Goal: Navigation & Orientation: Find specific page/section

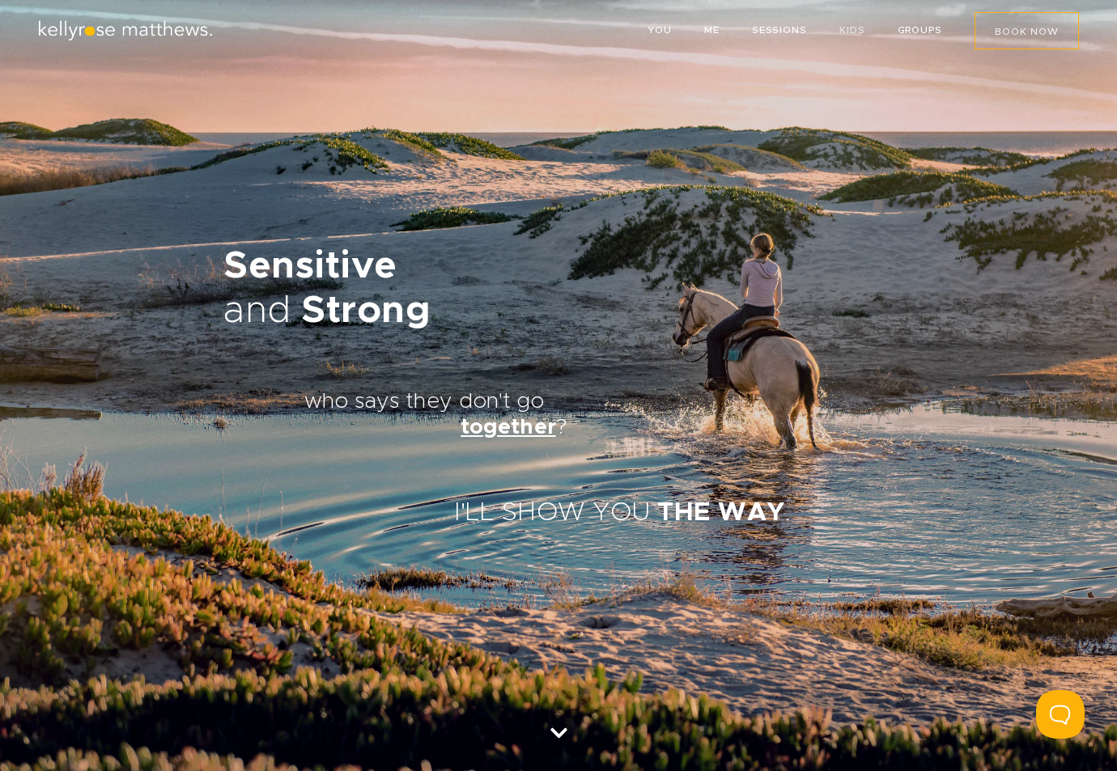
click at [841, 28] on link "KIDS" at bounding box center [852, 30] width 26 height 10
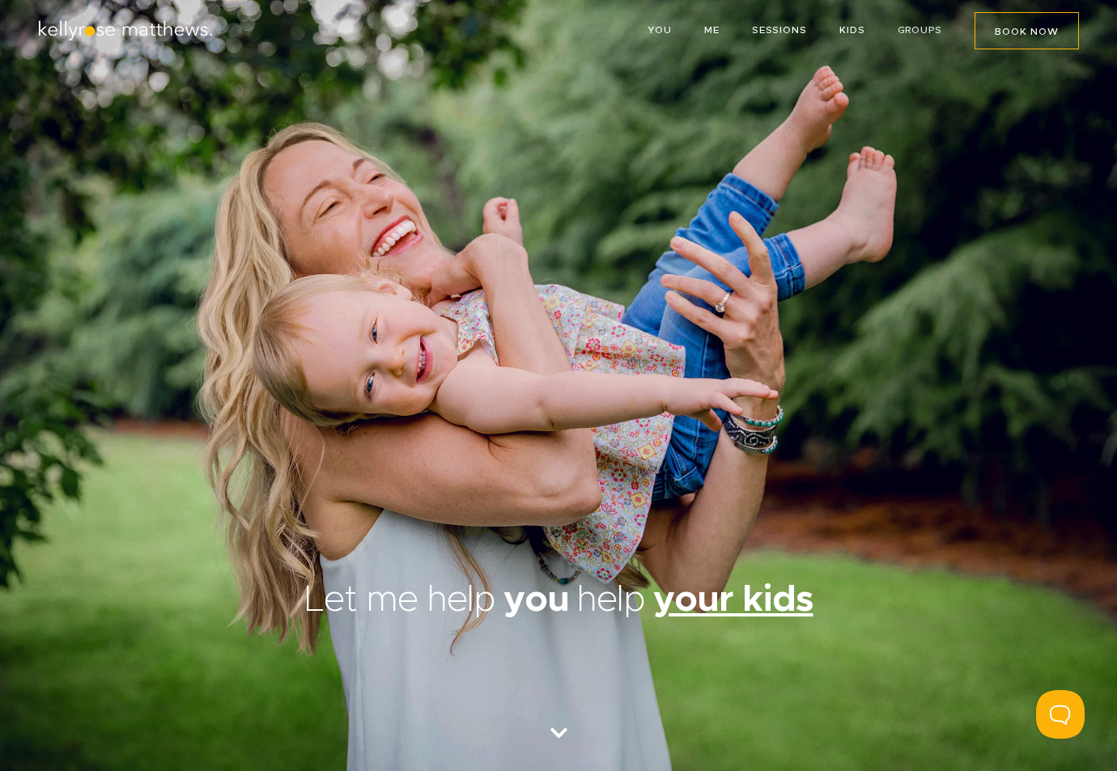
click at [905, 32] on link "GROUPS" at bounding box center [920, 30] width 45 height 10
